Goal: Task Accomplishment & Management: Manage account settings

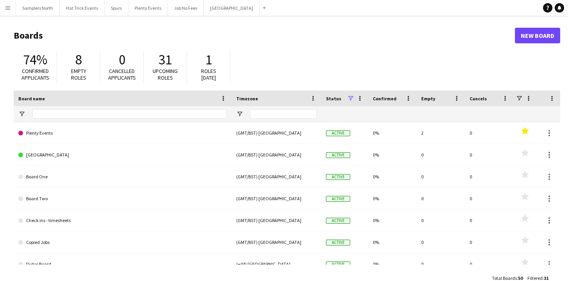
click at [9, 7] on app-icon "Menu" at bounding box center [8, 8] width 6 height 6
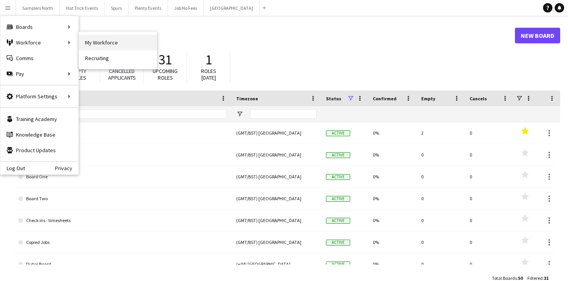
click at [97, 44] on link "My Workforce" at bounding box center [118, 43] width 78 height 16
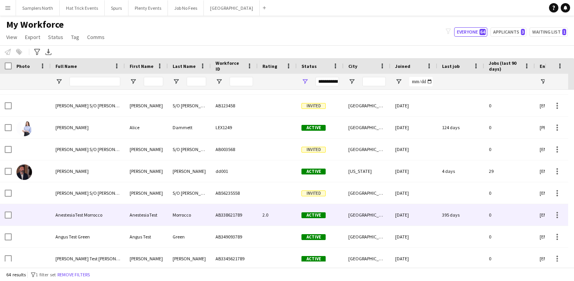
scroll to position [499, 0]
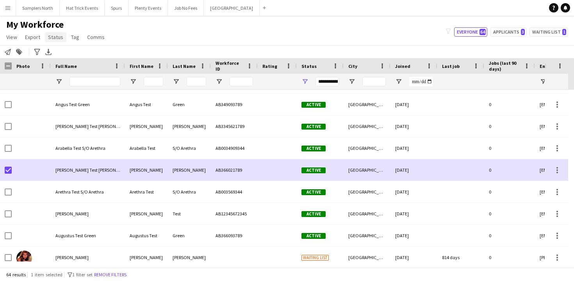
click at [58, 40] on span "Status" at bounding box center [55, 37] width 15 height 7
click at [61, 53] on link "Edit" at bounding box center [72, 54] width 55 height 16
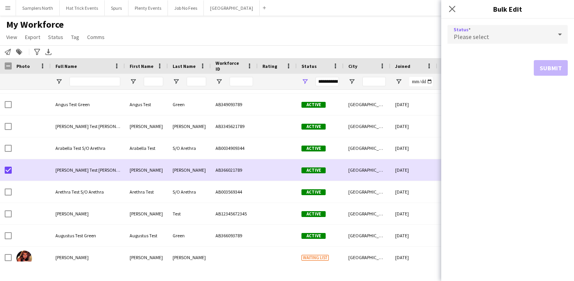
click at [539, 33] on div "Please select" at bounding box center [499, 34] width 105 height 19
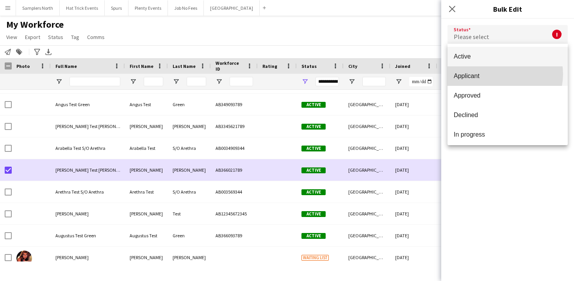
click at [502, 74] on span "Applicant" at bounding box center [508, 75] width 108 height 7
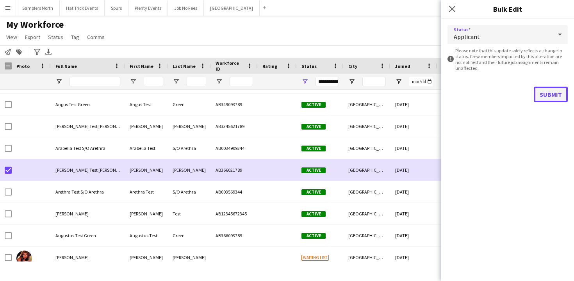
click at [547, 93] on button "Submit" at bounding box center [551, 95] width 34 height 16
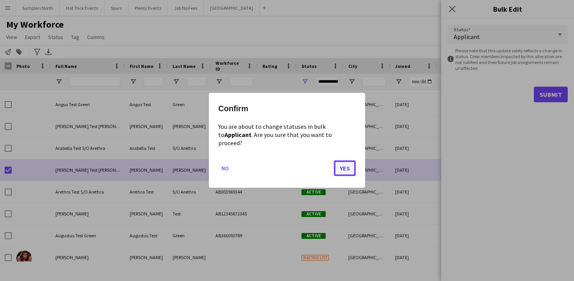
click at [340, 165] on button "Yes" at bounding box center [345, 169] width 22 height 16
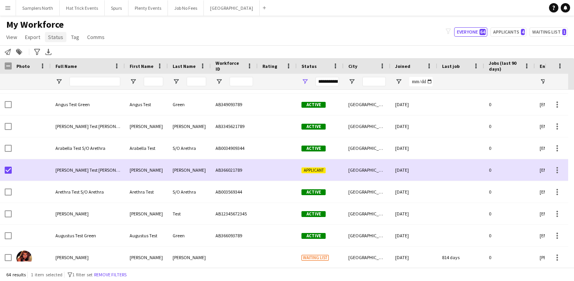
click at [50, 39] on span "Status" at bounding box center [55, 37] width 15 height 7
click at [56, 53] on span "Edit" at bounding box center [55, 53] width 9 height 7
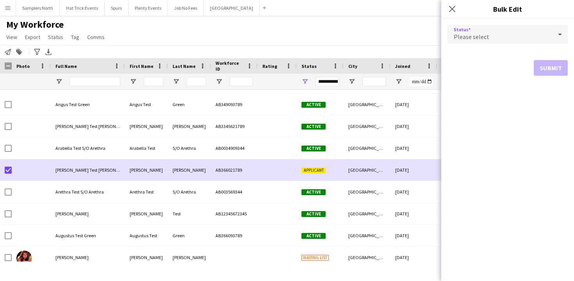
click at [531, 37] on div "Please select" at bounding box center [499, 34] width 105 height 19
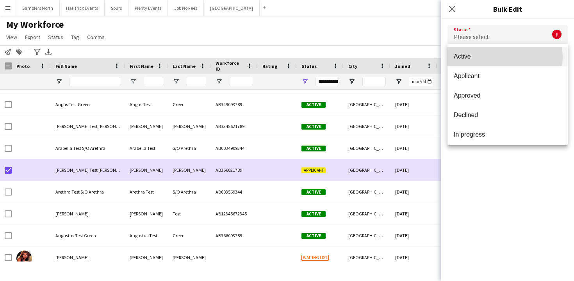
click at [496, 57] on span "Active" at bounding box center [508, 56] width 108 height 7
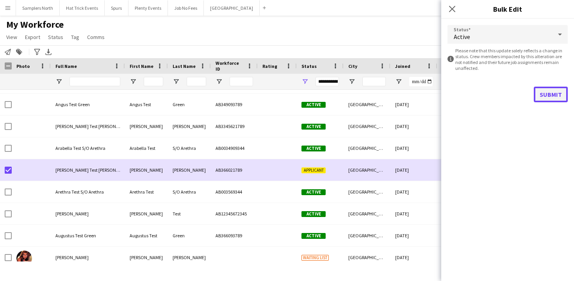
click at [545, 94] on button "Submit" at bounding box center [551, 95] width 34 height 16
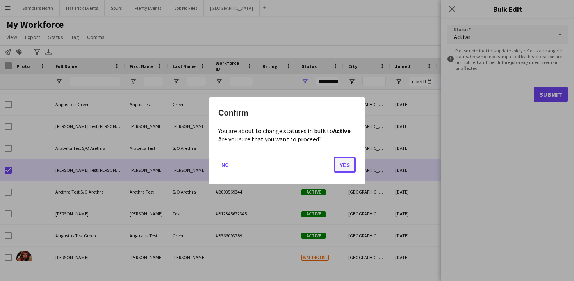
click at [345, 164] on button "Yes" at bounding box center [345, 165] width 22 height 16
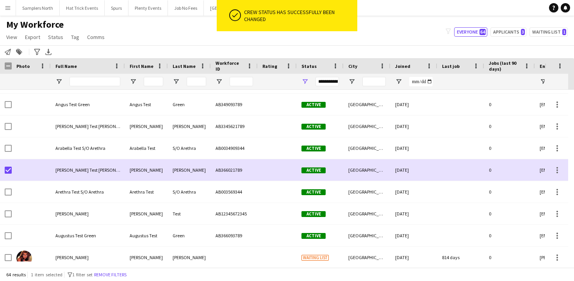
click at [380, 39] on div "My Workforce View Views Default view 18 years or over 25-35 5 star A Team Aarhu…" at bounding box center [287, 32] width 574 height 27
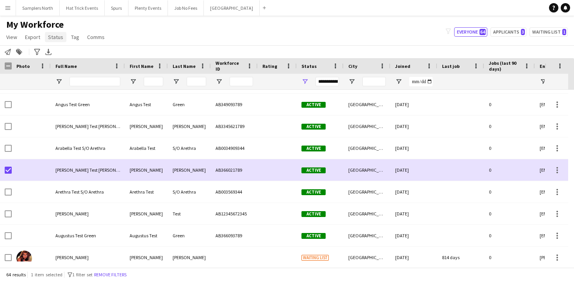
click at [57, 38] on span "Status" at bounding box center [55, 37] width 15 height 7
click at [129, 32] on div "My Workforce View Views Default view 18 years or over 25-35 5 star A Team Aarhu…" at bounding box center [287, 32] width 574 height 27
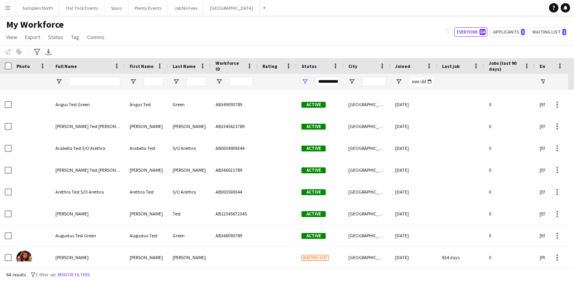
click at [178, 41] on div "My Workforce View Views Default view 18 years or over 25-35 5 star A Team Aarhu…" at bounding box center [287, 32] width 574 height 27
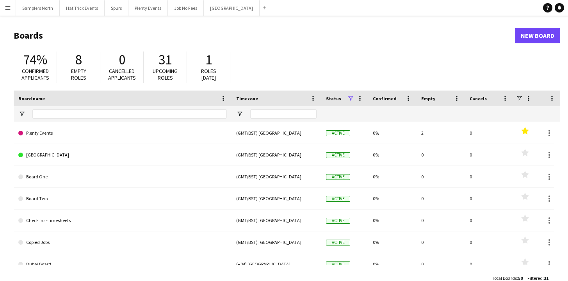
click at [9, 8] on app-icon "Menu" at bounding box center [8, 8] width 6 height 6
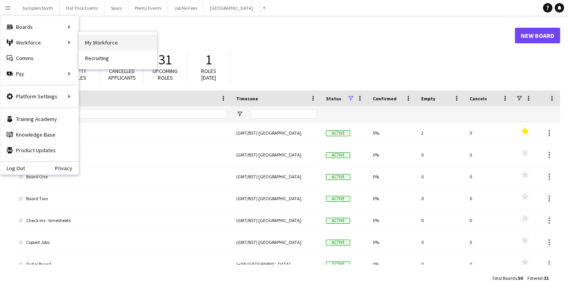
click at [91, 43] on link "My Workforce" at bounding box center [118, 43] width 78 height 16
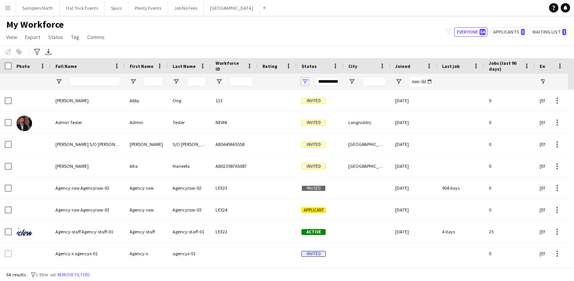
click at [305, 82] on span "Open Filter Menu" at bounding box center [304, 81] width 7 height 7
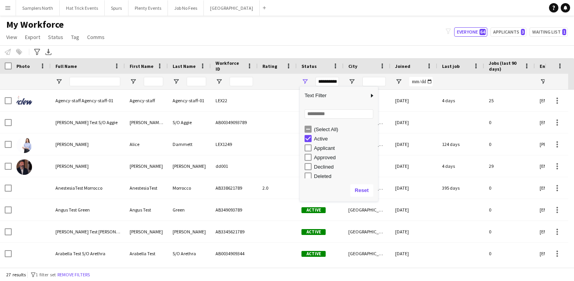
click at [314, 39] on div "My Workforce View Views Default view 18 years or over 25-35 5 star A Team Aarhu…" at bounding box center [287, 32] width 574 height 27
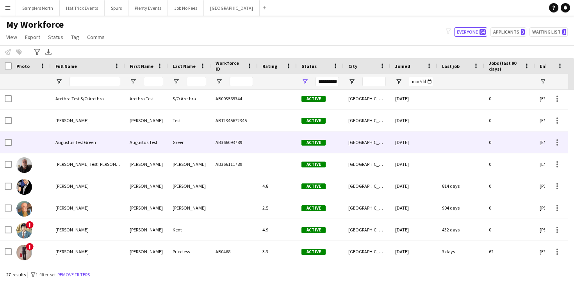
scroll to position [199, 0]
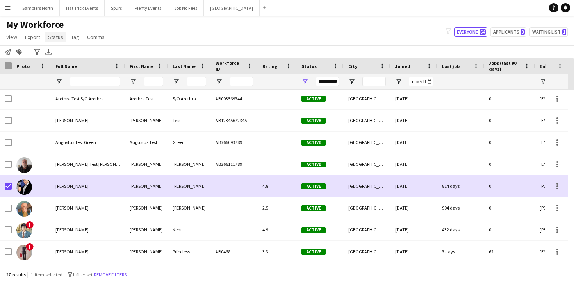
click at [59, 35] on span "Status" at bounding box center [55, 37] width 15 height 7
click at [58, 53] on span "Edit" at bounding box center [55, 53] width 9 height 7
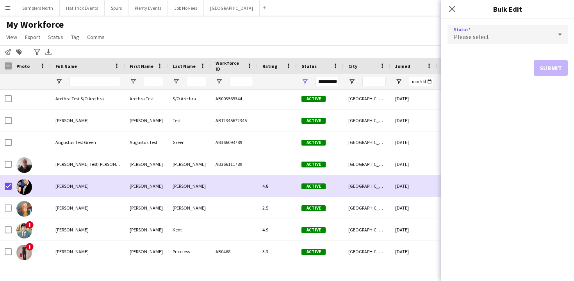
click at [503, 35] on div "Please select" at bounding box center [499, 34] width 105 height 19
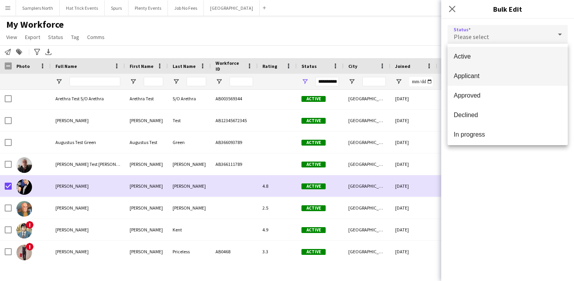
click at [482, 77] on span "Applicant" at bounding box center [508, 75] width 108 height 7
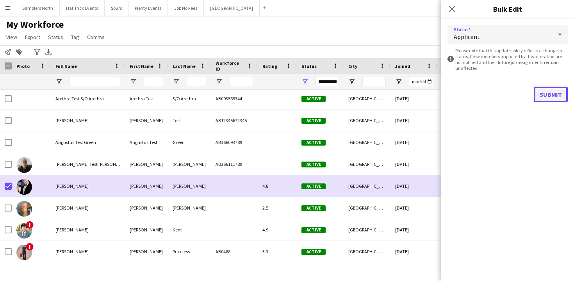
click at [555, 94] on button "Submit" at bounding box center [551, 95] width 34 height 16
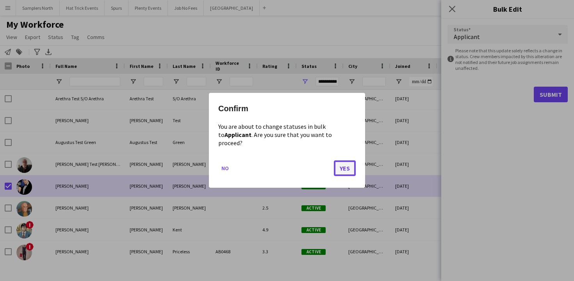
click at [349, 165] on button "Yes" at bounding box center [345, 169] width 22 height 16
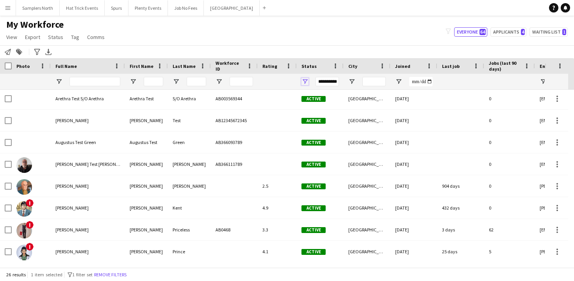
click at [305, 82] on span "Open Filter Menu" at bounding box center [304, 81] width 7 height 7
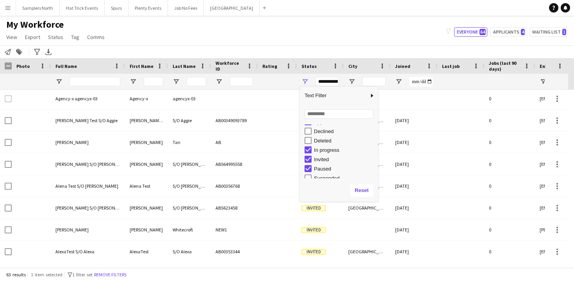
scroll to position [49, 0]
type input "**********"
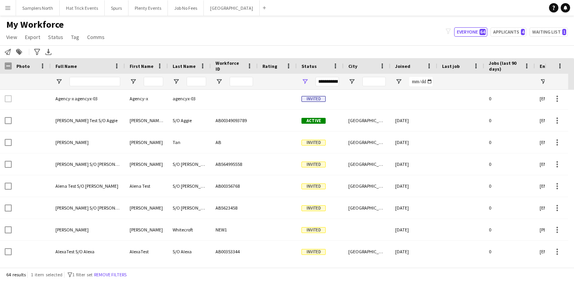
click at [320, 37] on div "My Workforce View Views Default view 18 years or over 25-35 5 star A Team Aarhu…" at bounding box center [287, 32] width 574 height 27
click at [304, 82] on span "Open Filter Menu" at bounding box center [304, 81] width 7 height 7
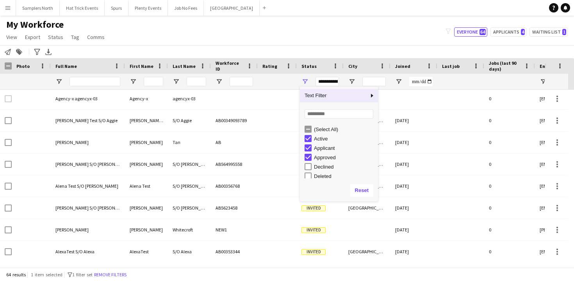
click at [317, 67] on div "Status" at bounding box center [315, 66] width 28 height 12
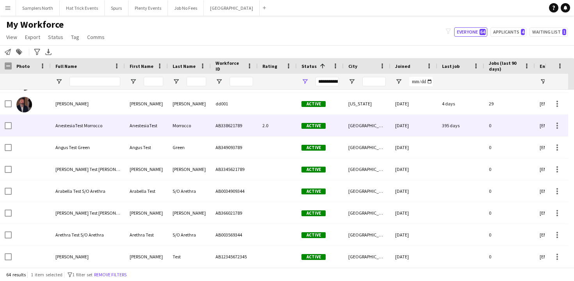
scroll to position [0, 0]
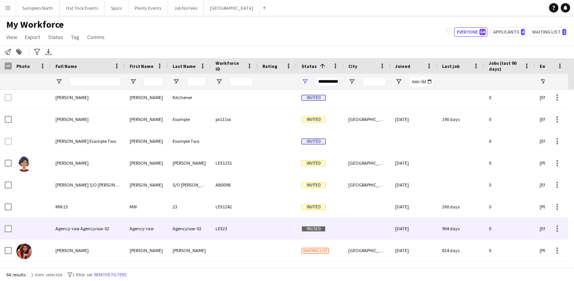
click at [287, 227] on div at bounding box center [277, 228] width 39 height 21
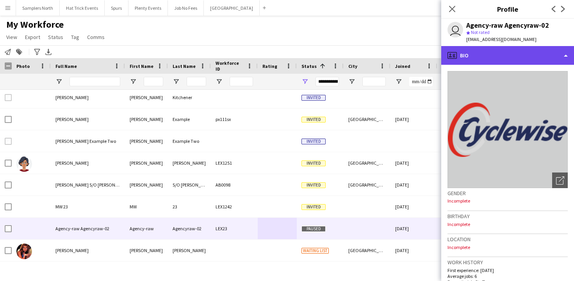
click at [531, 58] on div "profile Bio" at bounding box center [507, 55] width 133 height 19
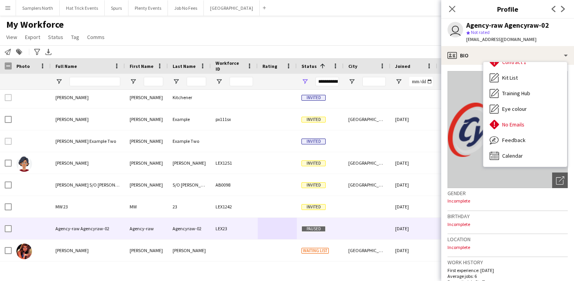
click at [530, 137] on div "Feedback Feedback" at bounding box center [525, 140] width 84 height 16
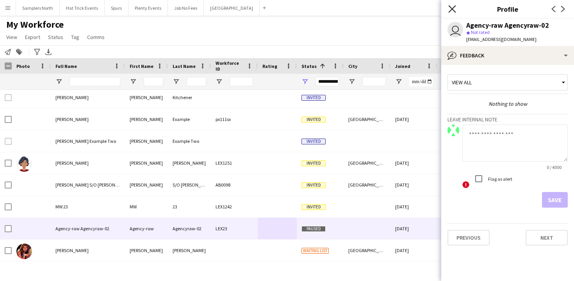
click at [455, 8] on icon "Close pop-in" at bounding box center [451, 8] width 7 height 7
